Goal: Information Seeking & Learning: Check status

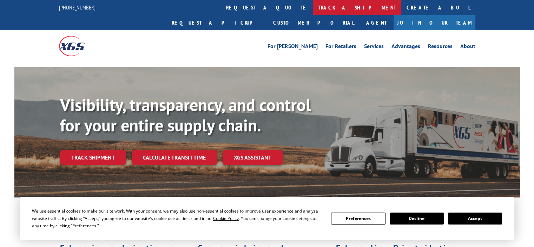
click at [313, 8] on link "track a shipment" at bounding box center [357, 7] width 88 height 15
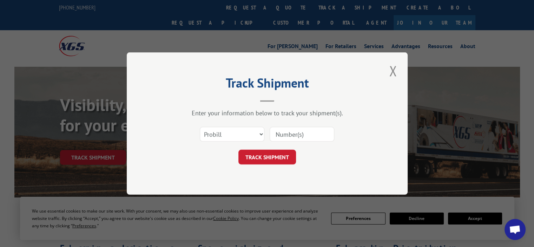
click at [309, 137] on input at bounding box center [302, 134] width 65 height 15
paste input "17509440"
type input "17509440"
click at [284, 154] on button "TRACK SHIPMENT" at bounding box center [268, 157] width 58 height 15
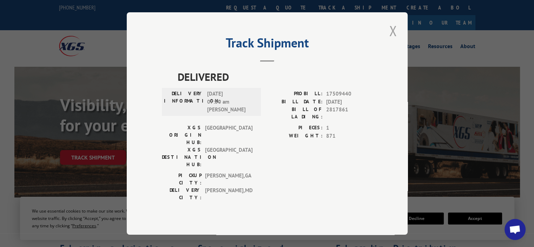
click at [389, 40] on button "Close modal" at bounding box center [393, 30] width 12 height 19
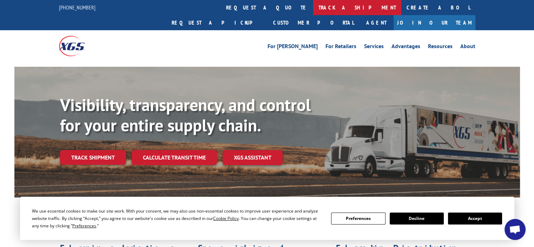
click at [313, 5] on link "track a shipment" at bounding box center [357, 7] width 88 height 15
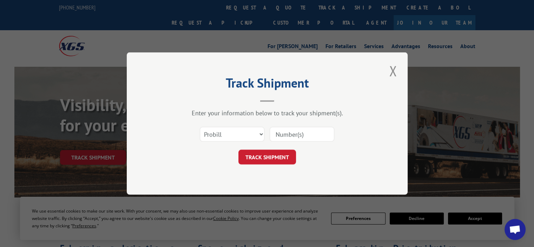
click at [312, 138] on input at bounding box center [302, 134] width 65 height 15
type input "17460741"
click at [280, 160] on button "TRACK SHIPMENT" at bounding box center [268, 157] width 58 height 15
